Goal: Task Accomplishment & Management: Use online tool/utility

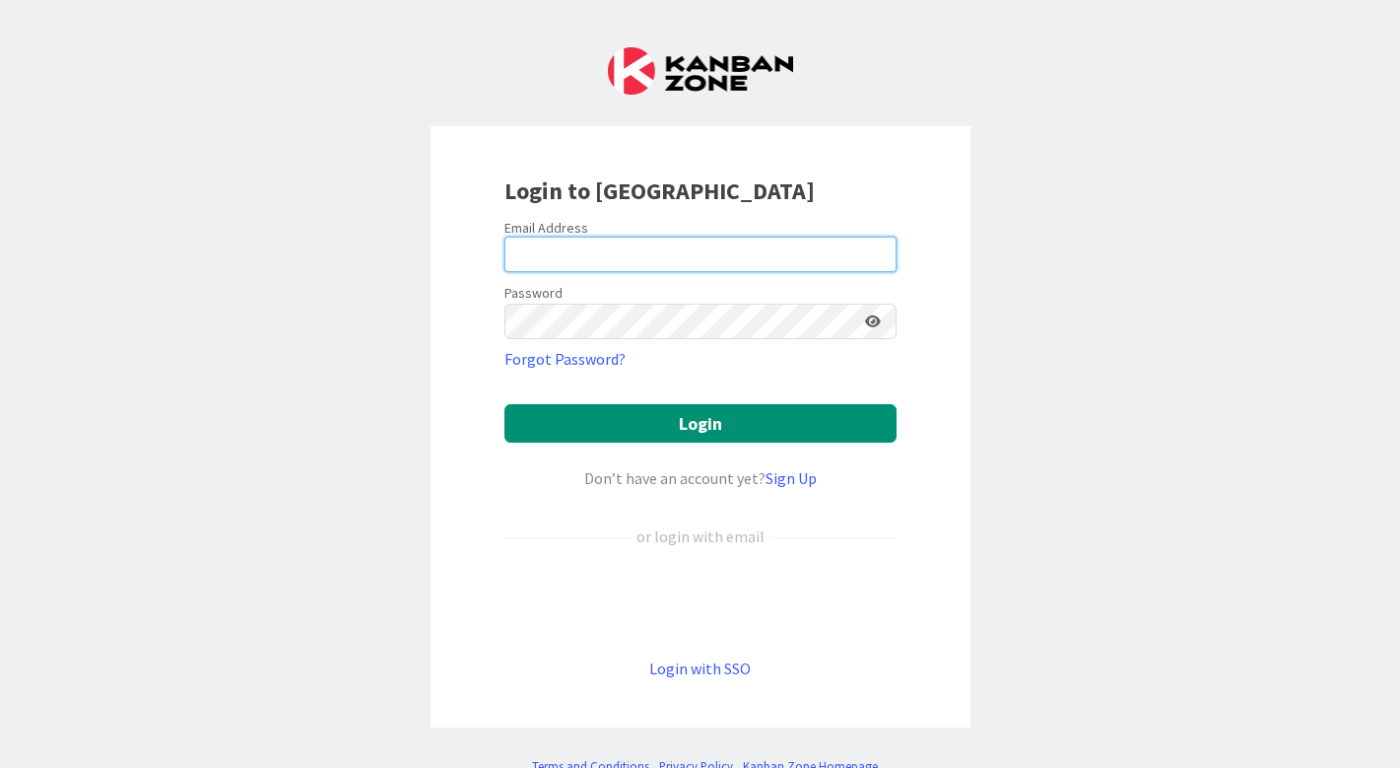
type input "[PERSON_NAME]"
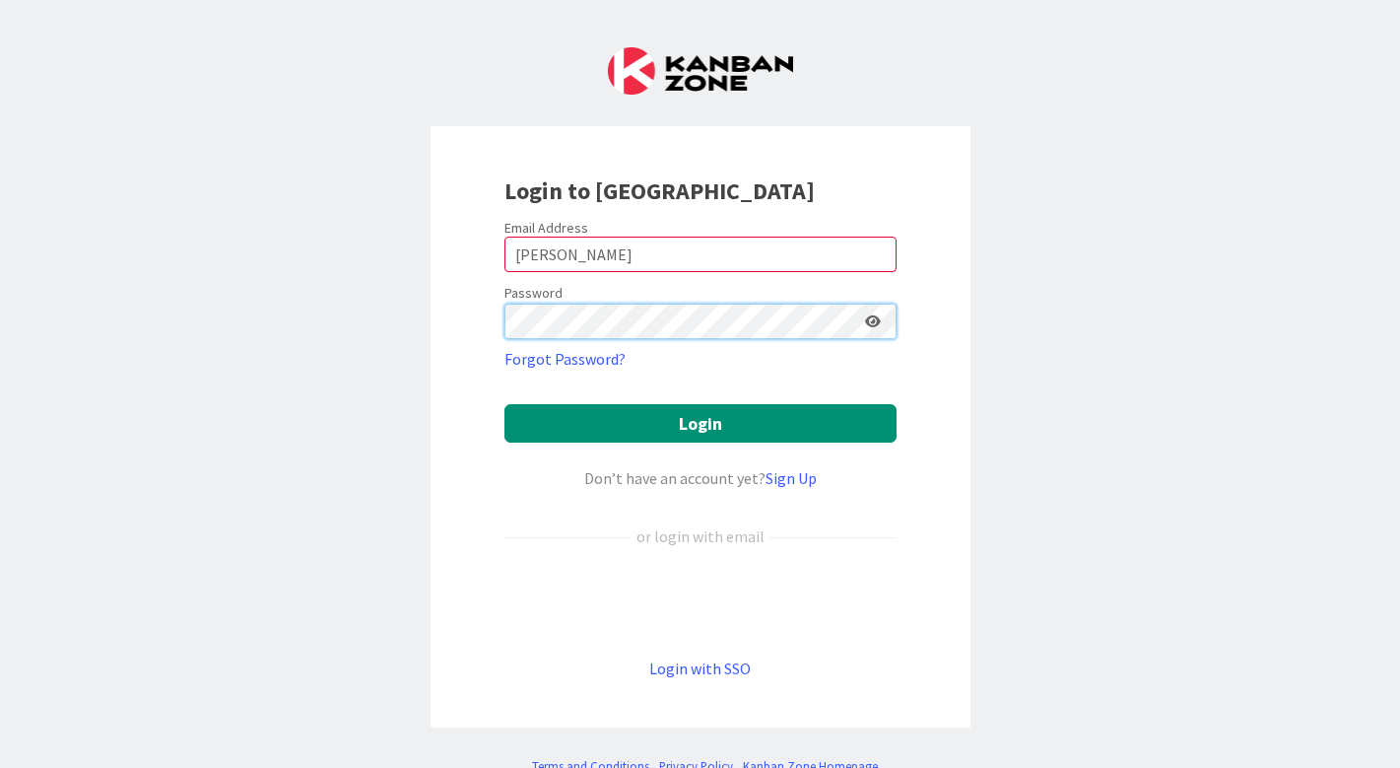
click at [700, 423] on button "Login" at bounding box center [701, 423] width 392 height 38
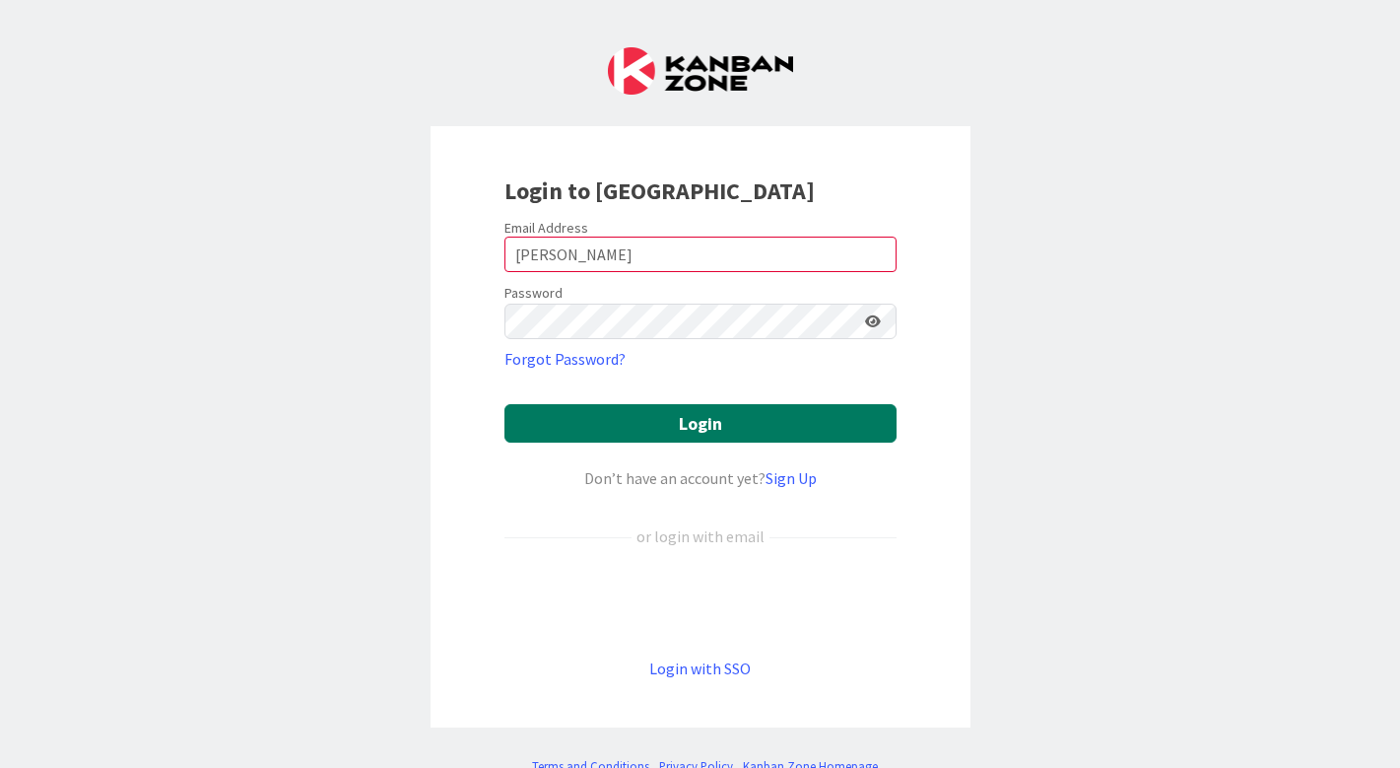
click at [648, 426] on button "Login" at bounding box center [701, 423] width 392 height 38
click at [704, 423] on button "Login" at bounding box center [701, 423] width 392 height 38
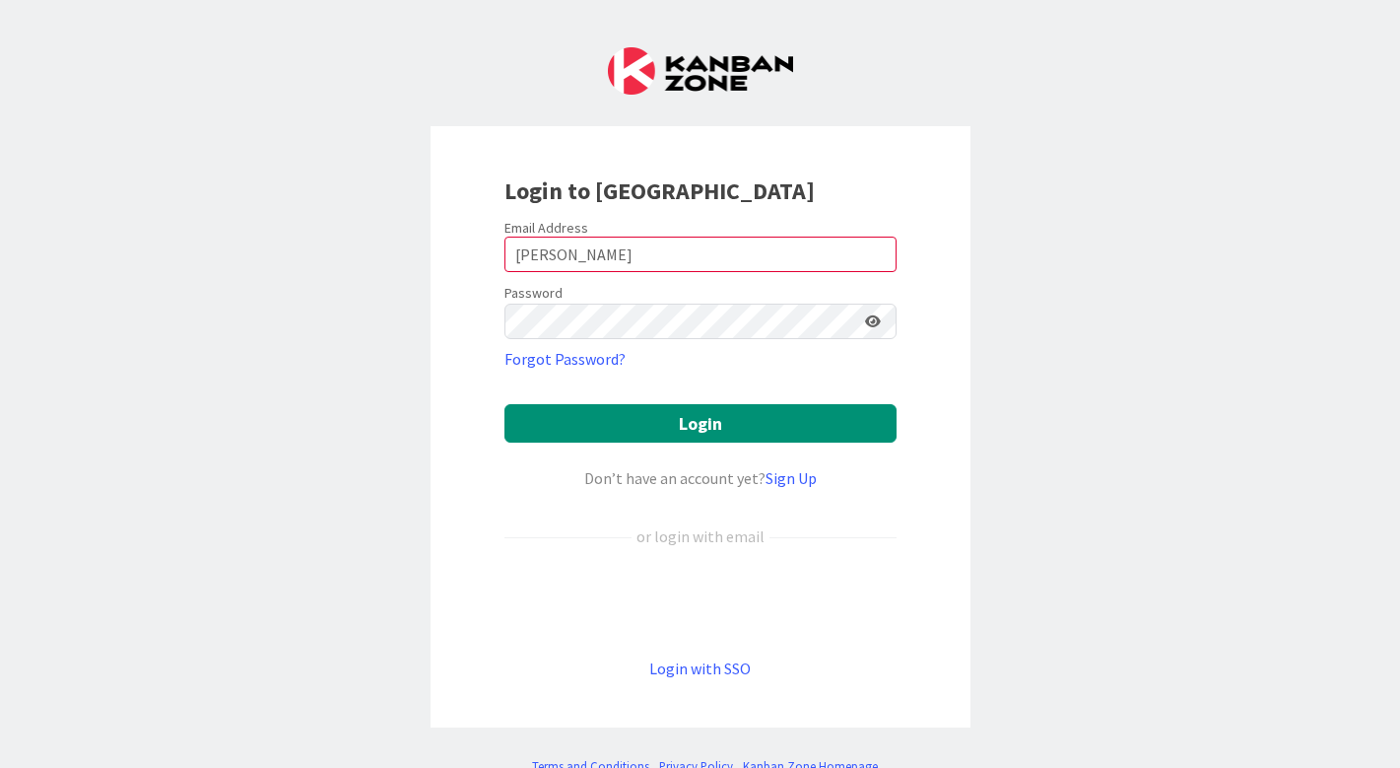
click at [696, 598] on div "Sign in with Google. Opens in new tab" at bounding box center [701, 601] width 392 height 43
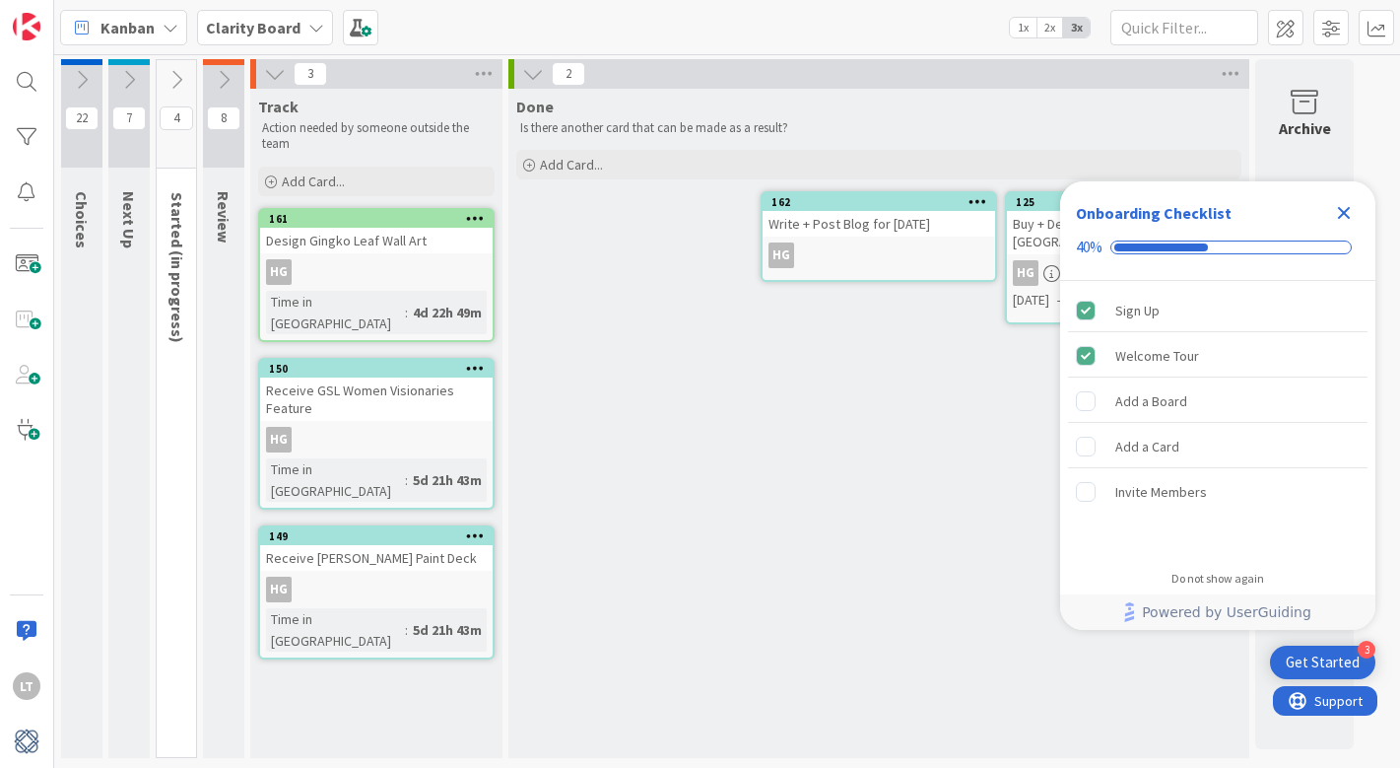
click at [174, 387] on div "4 Started (in progress) Work that is started but not yet complete" at bounding box center [176, 408] width 39 height 697
click at [177, 86] on icon at bounding box center [177, 80] width 22 height 22
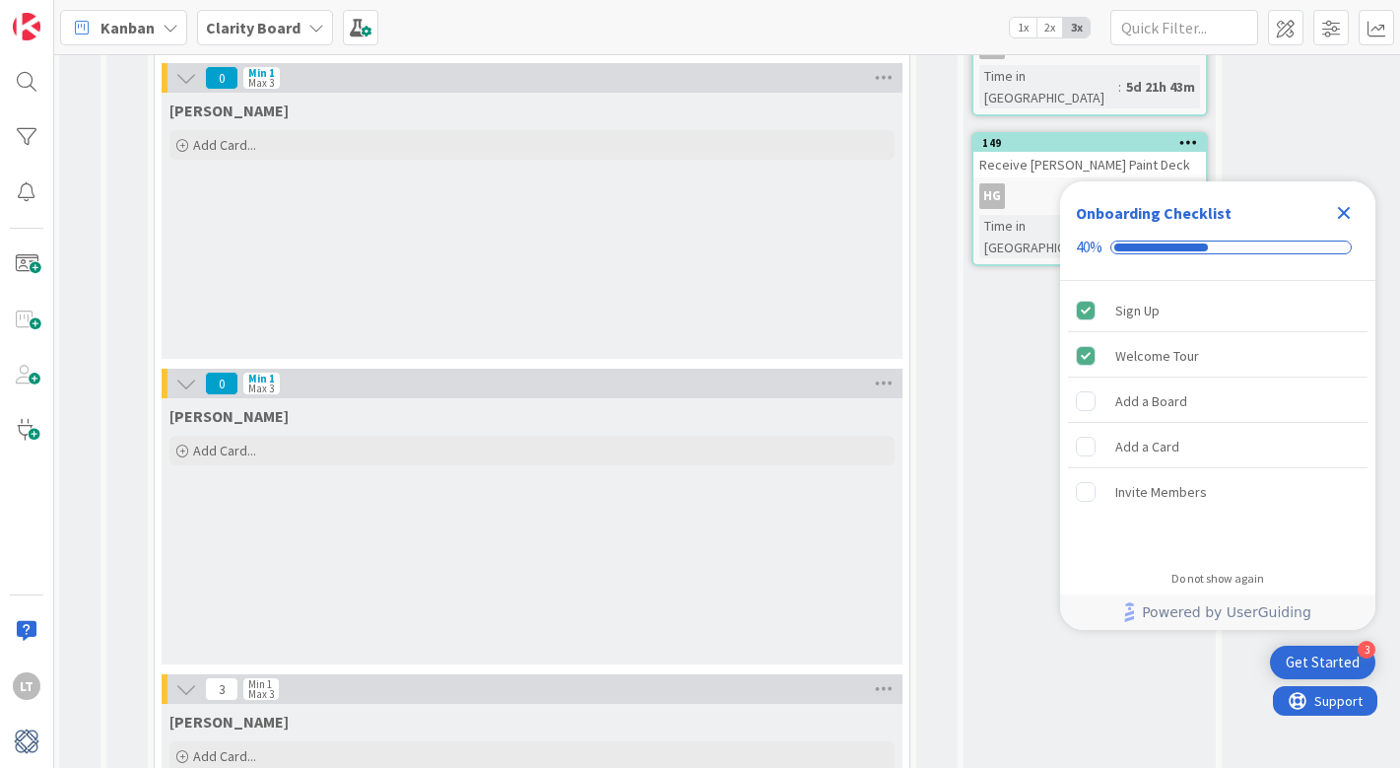
scroll to position [364, 2]
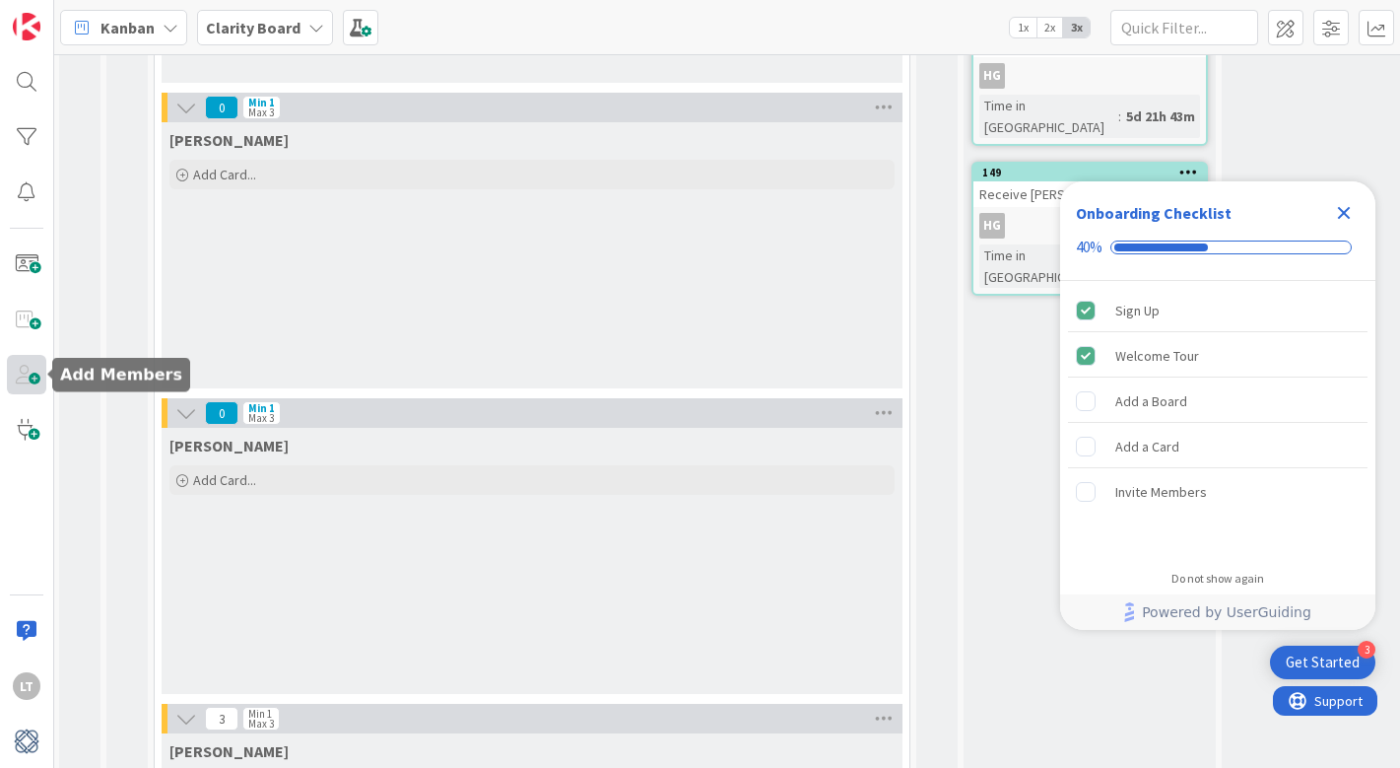
click at [35, 380] on span at bounding box center [26, 374] width 39 height 39
click at [1130, 406] on div "Add a Board" at bounding box center [1152, 401] width 72 height 24
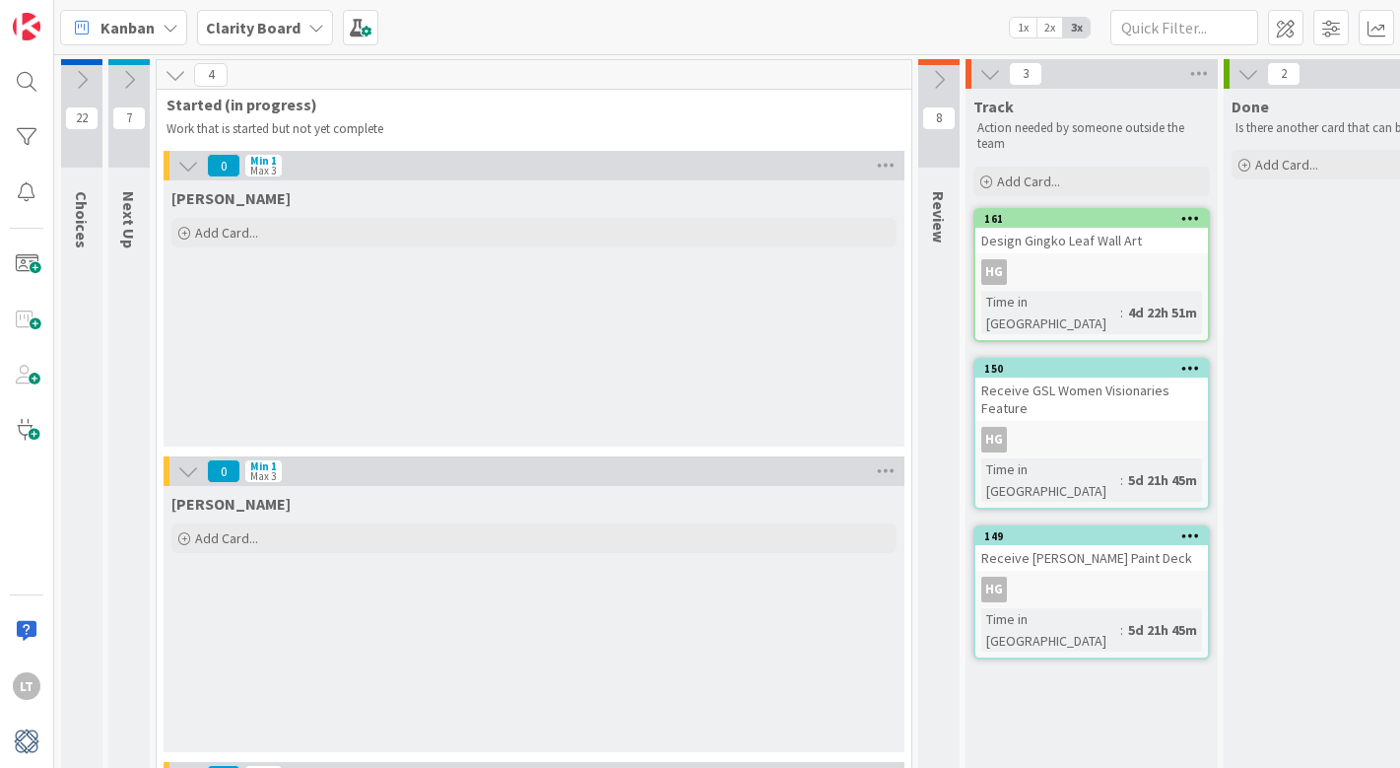
click at [78, 82] on icon at bounding box center [82, 80] width 22 height 22
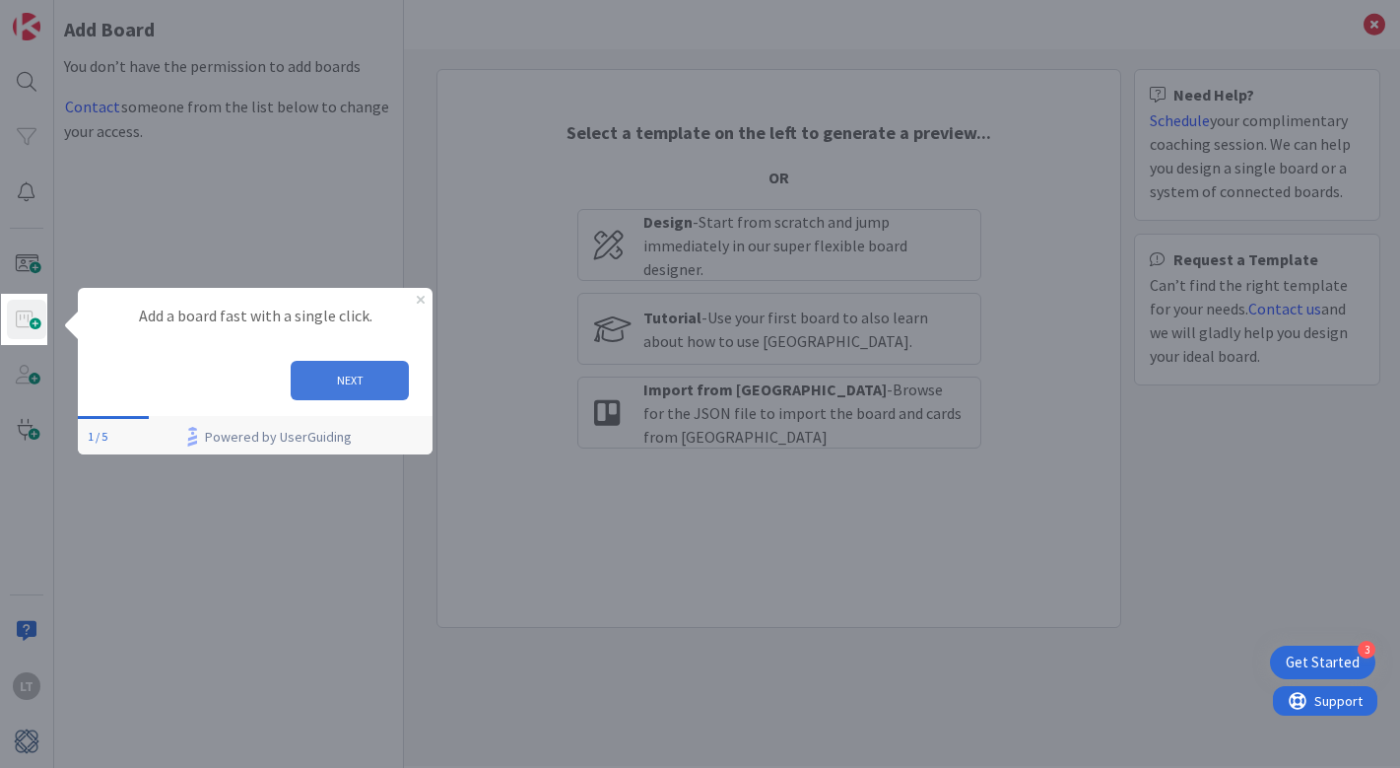
click at [356, 370] on button "NEXT" at bounding box center [350, 380] width 118 height 39
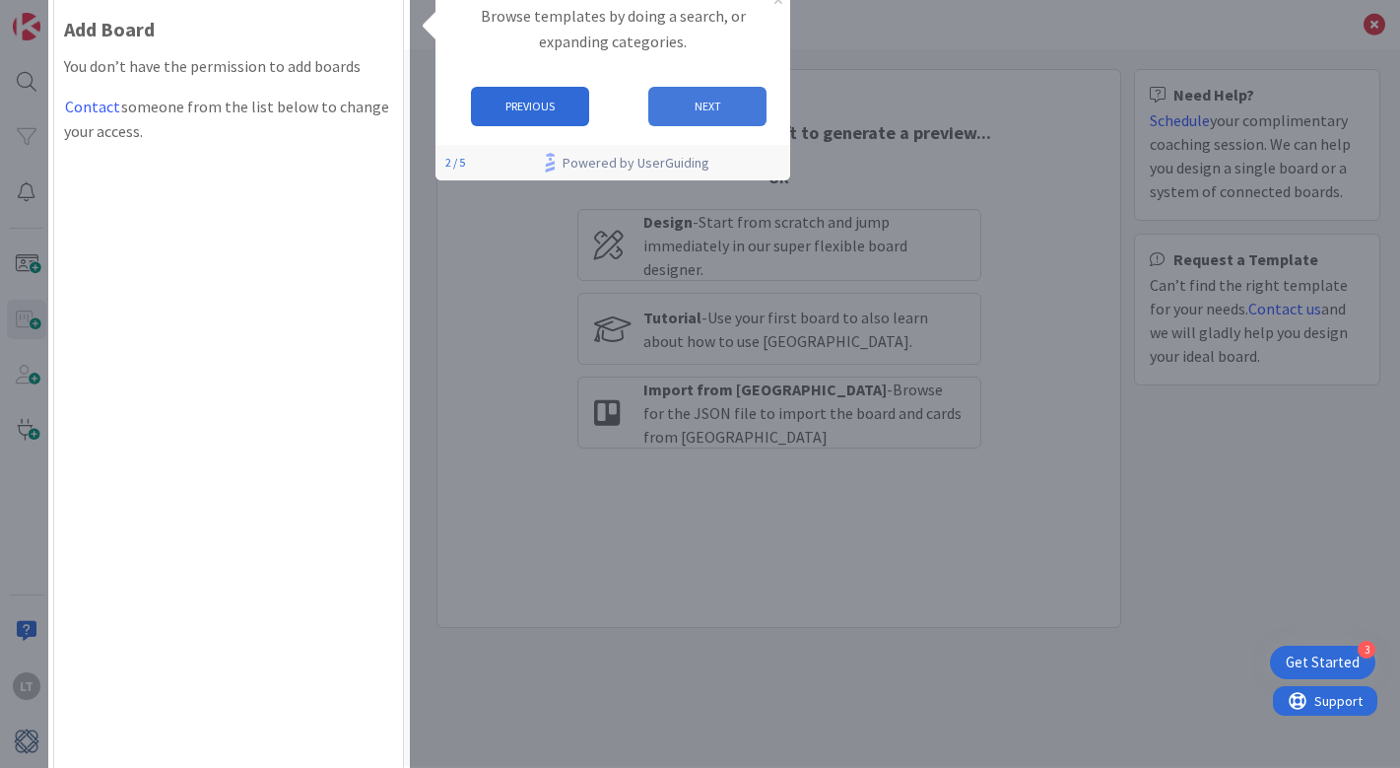
click at [663, 110] on button "NEXT" at bounding box center [707, 106] width 118 height 39
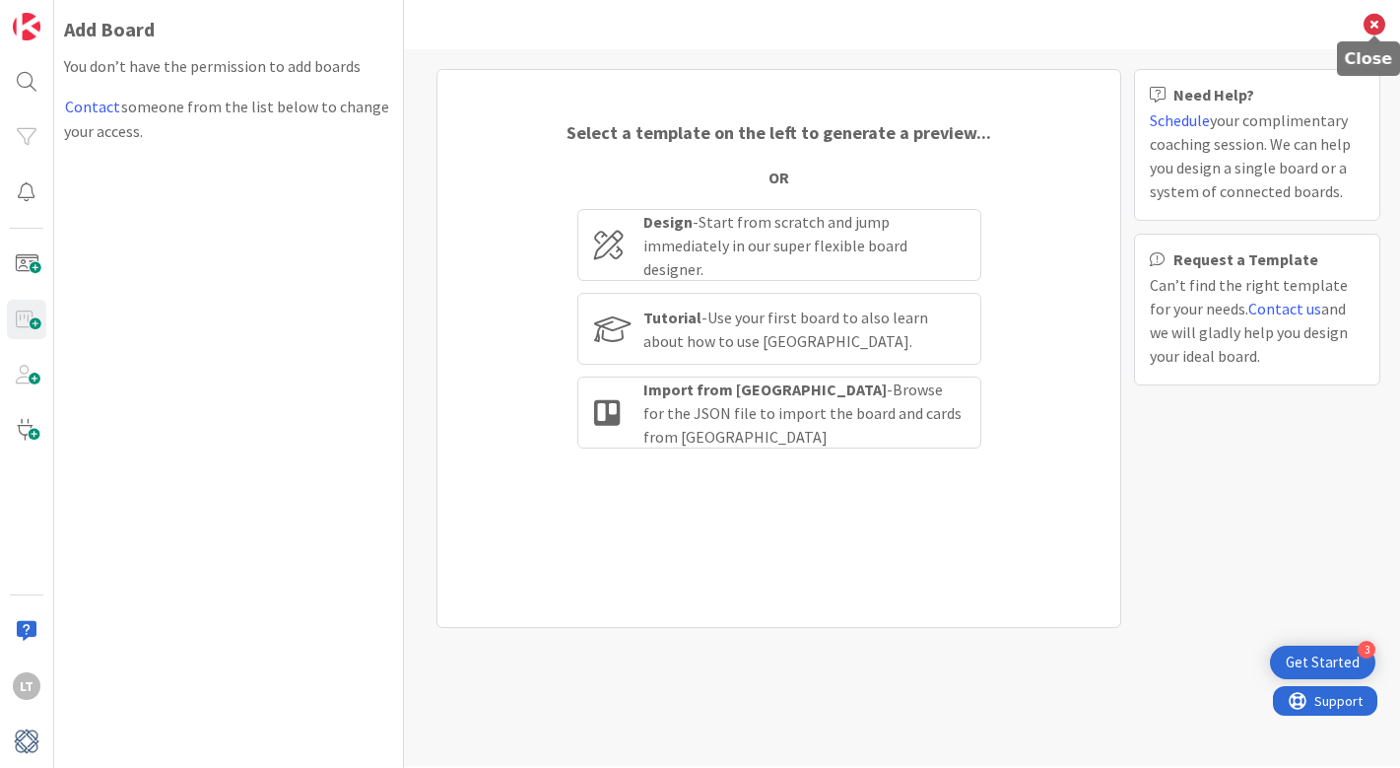
click at [1378, 18] on icon at bounding box center [1375, 25] width 22 height 22
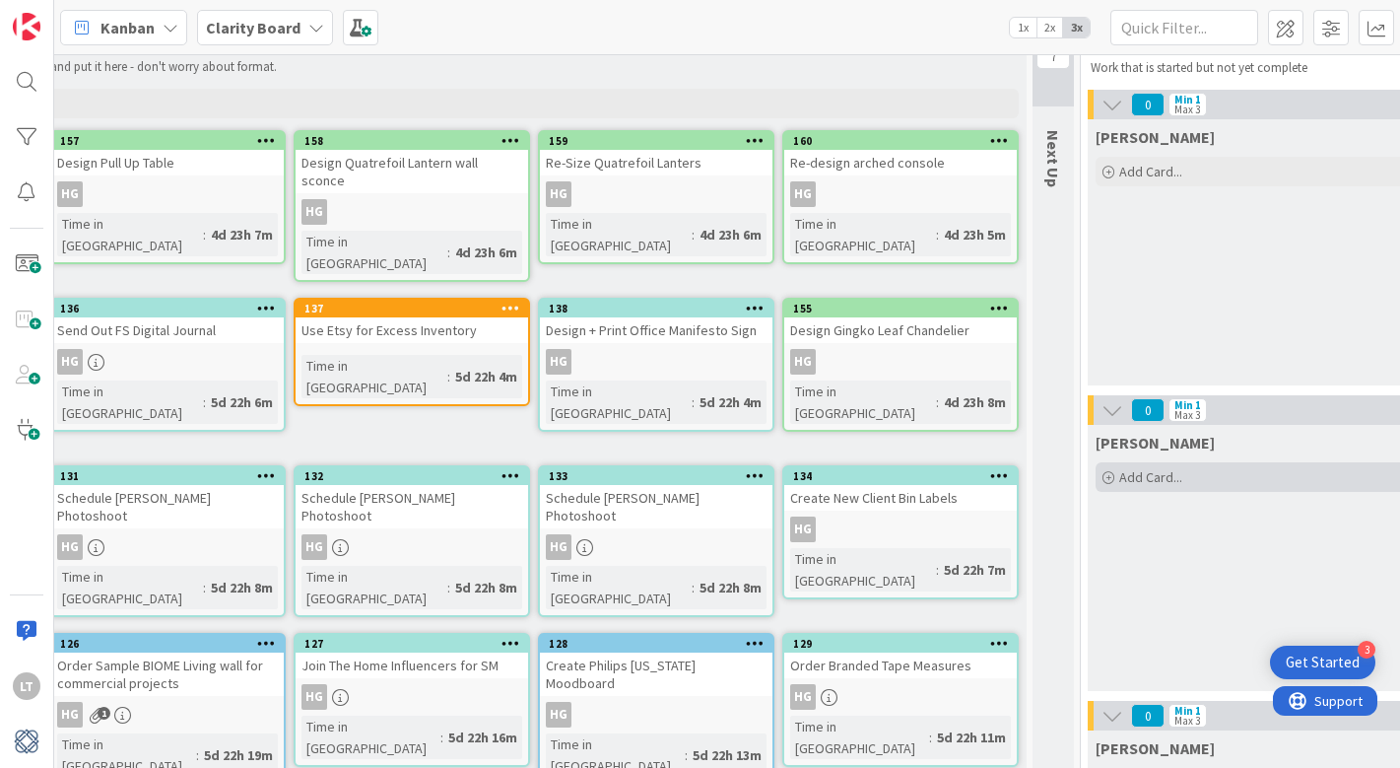
scroll to position [61, 366]
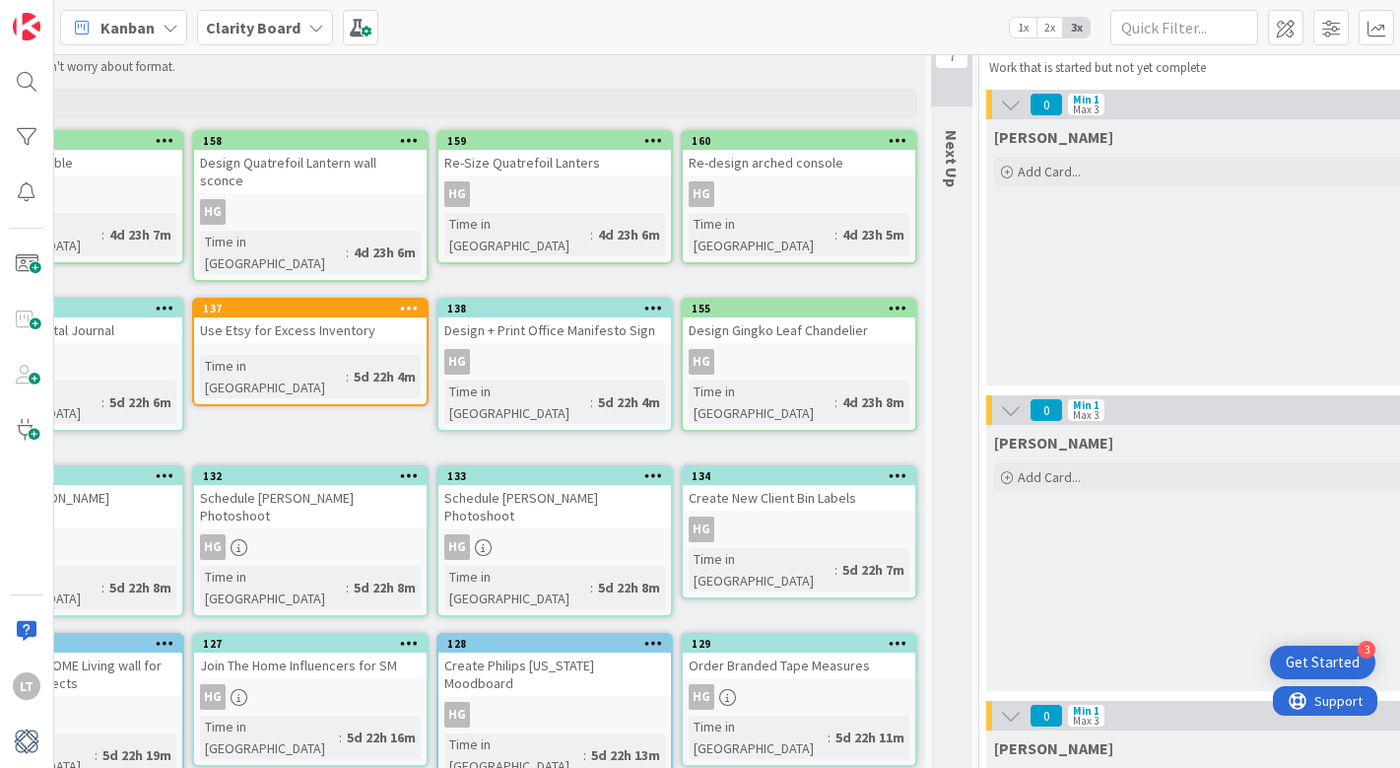
click at [901, 636] on icon at bounding box center [898, 643] width 19 height 14
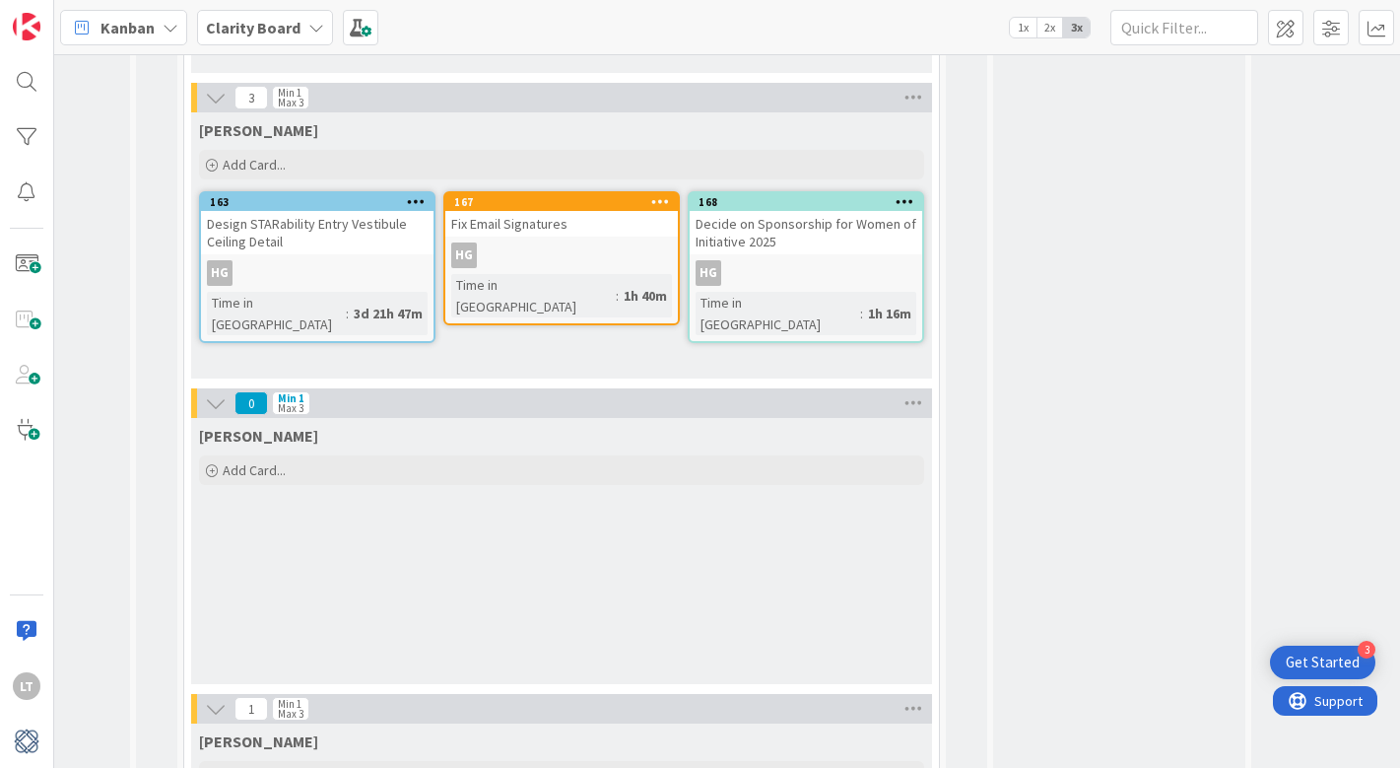
scroll to position [987, 1161]
